Goal: Browse casually: Explore the website without a specific task or goal

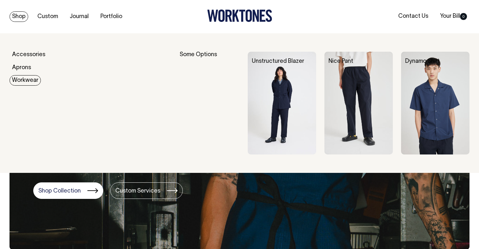
click at [31, 78] on link "Workwear" at bounding box center [25, 80] width 31 height 10
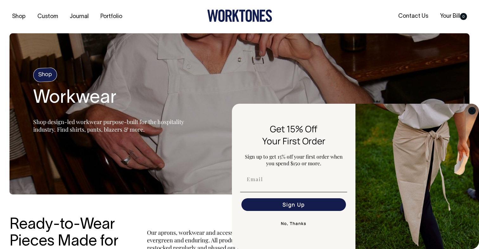
click at [472, 112] on circle "Close dialog" at bounding box center [471, 110] width 7 height 7
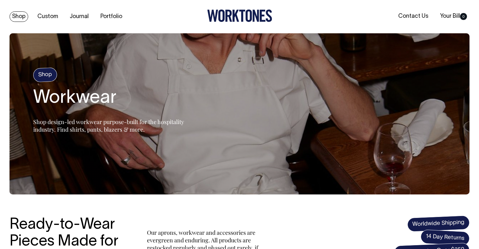
click at [28, 15] on link "Shop" at bounding box center [19, 16] width 19 height 10
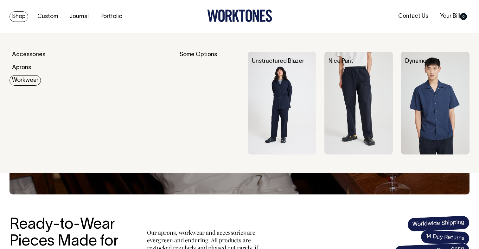
click at [30, 78] on link "Workwear" at bounding box center [25, 80] width 31 height 10
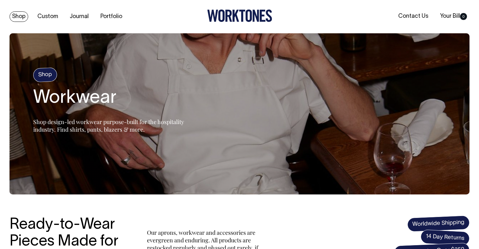
click at [22, 19] on link "Shop" at bounding box center [19, 16] width 19 height 10
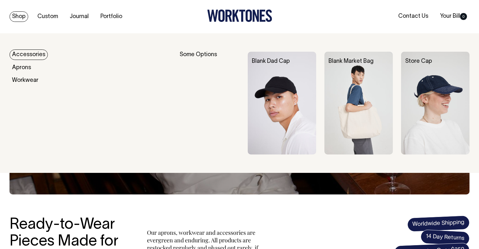
click at [33, 55] on link "Accessories" at bounding box center [29, 54] width 38 height 10
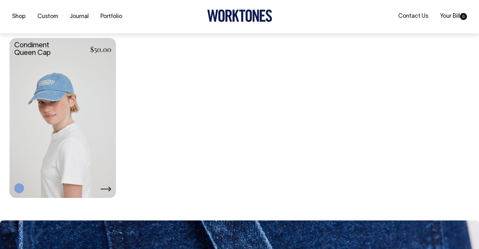
scroll to position [781, 0]
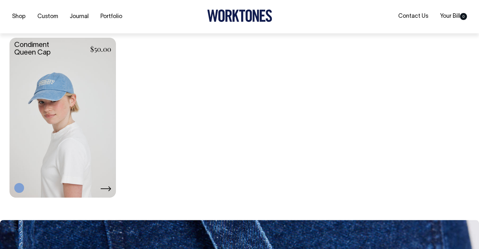
click at [94, 116] on link at bounding box center [63, 117] width 106 height 158
click at [261, 22] on link at bounding box center [239, 20] width 65 height 5
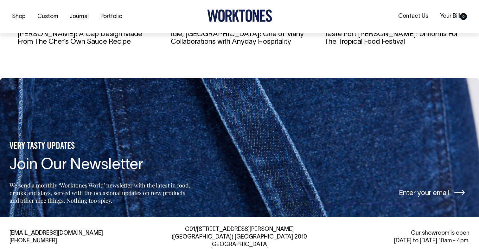
scroll to position [1251, 0]
